Goal: Find specific page/section: Find specific page/section

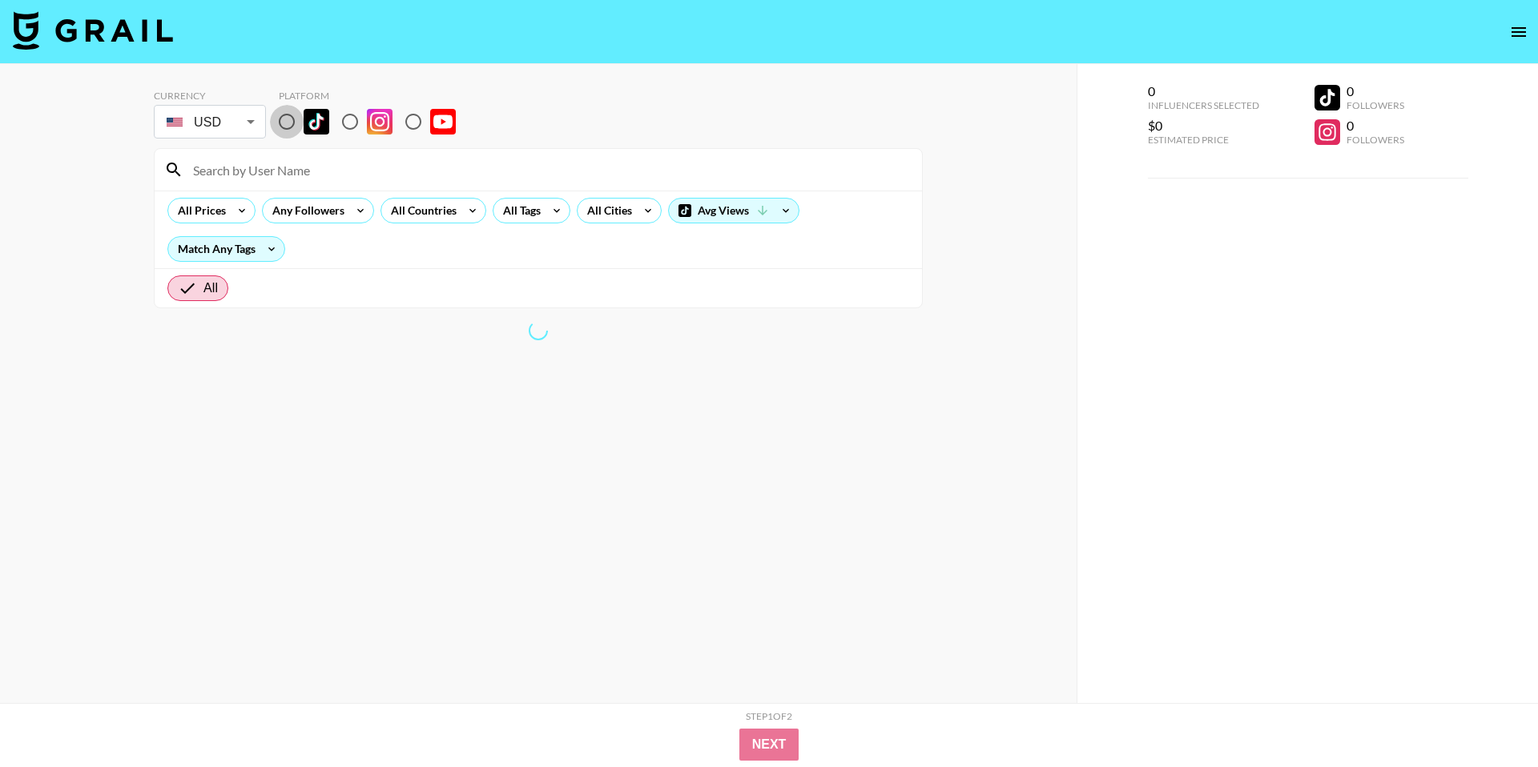
drag, startPoint x: 288, startPoint y: 118, endPoint x: 308, endPoint y: 165, distance: 51.3
click at [288, 118] on input "radio" at bounding box center [287, 122] width 34 height 34
radio input "true"
click at [312, 171] on input at bounding box center [547, 170] width 729 height 26
click at [328, 163] on input at bounding box center [547, 170] width 729 height 26
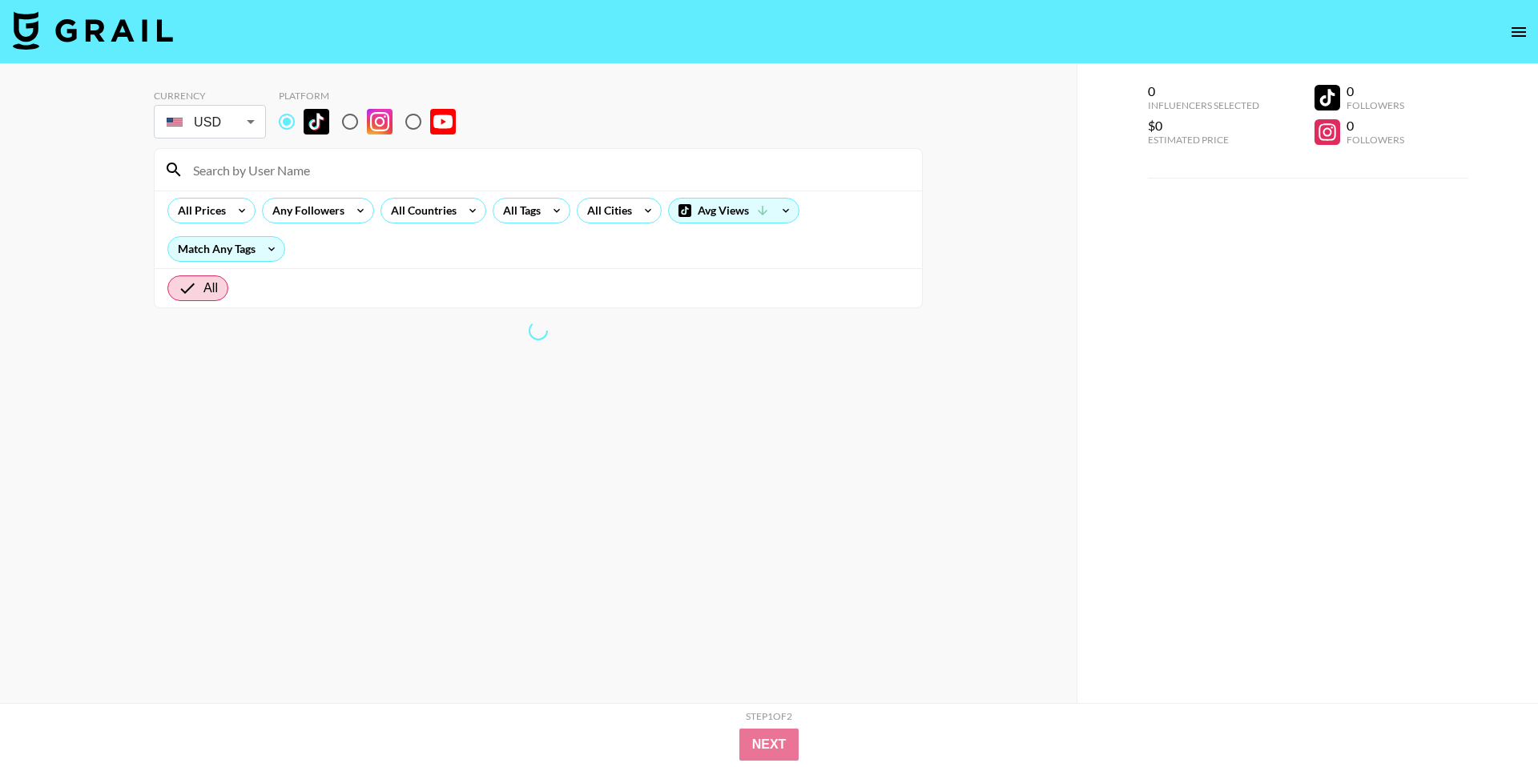
paste input "divinerapsing"
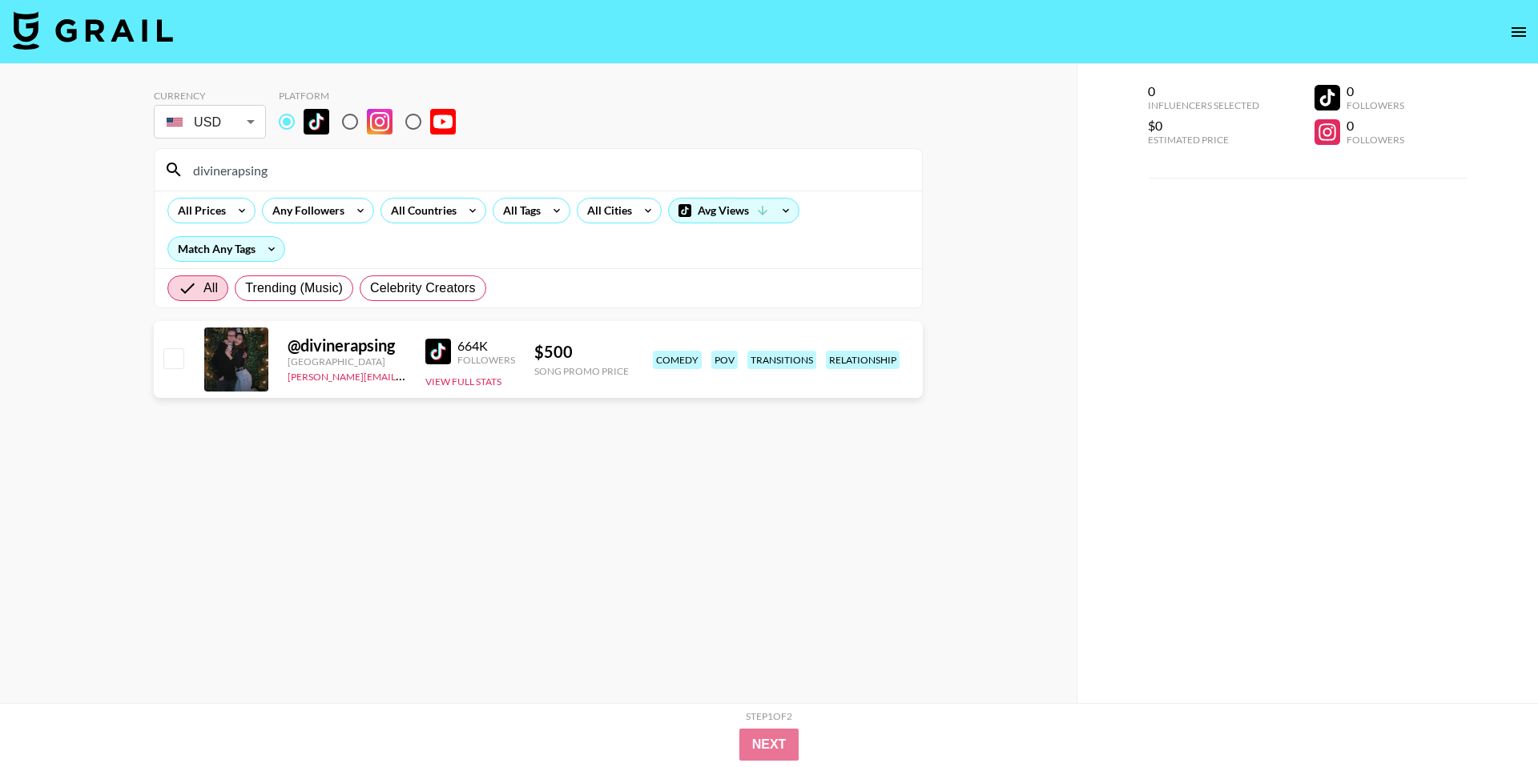
paste input "divinerapsing"
type input "divinerapsing"
